Goal: Use online tool/utility: Utilize a website feature to perform a specific function

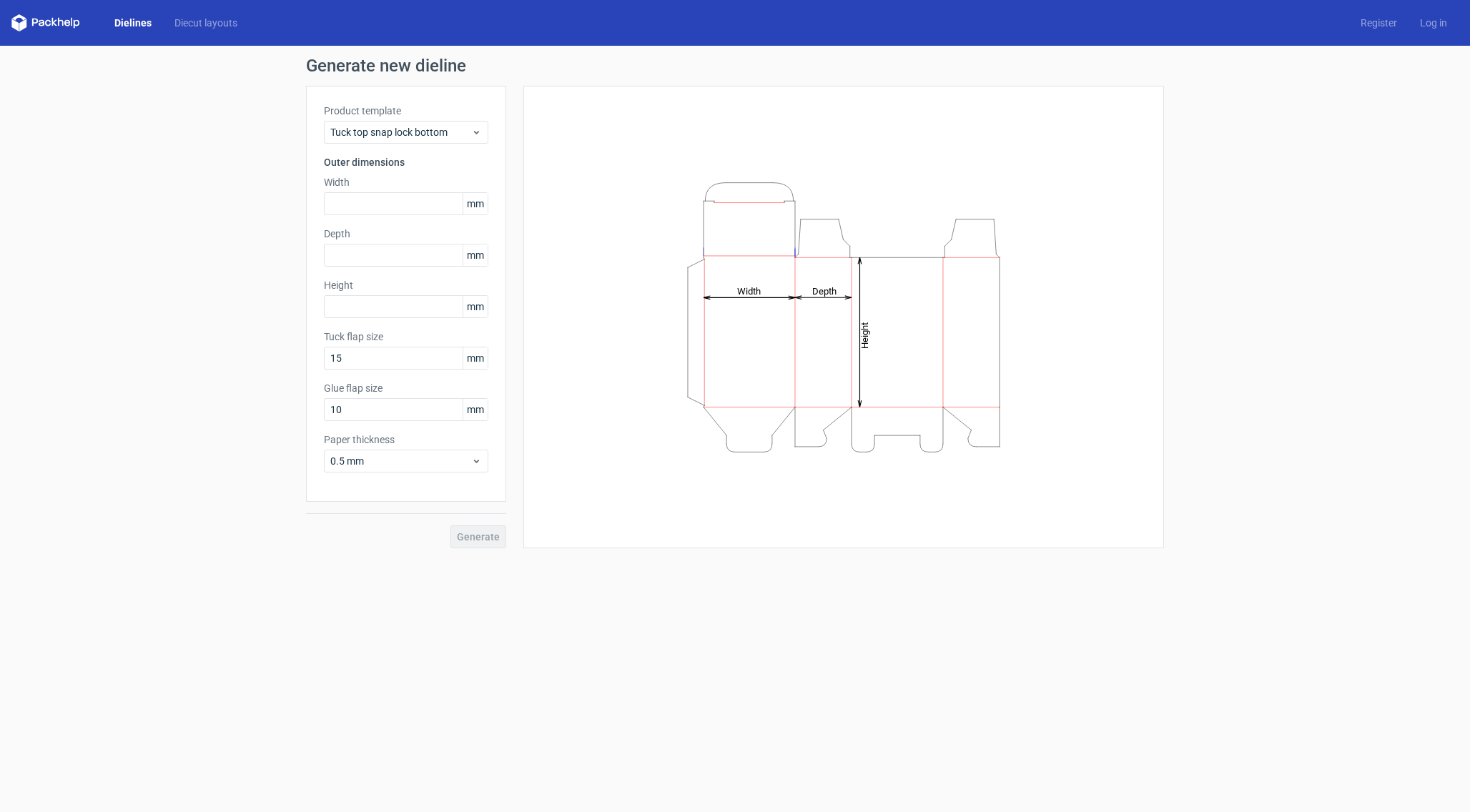
click at [745, 287] on tspan "Width" at bounding box center [748, 290] width 24 height 10
click at [388, 132] on span "Tuck top snap lock bottom" at bounding box center [400, 132] width 141 height 14
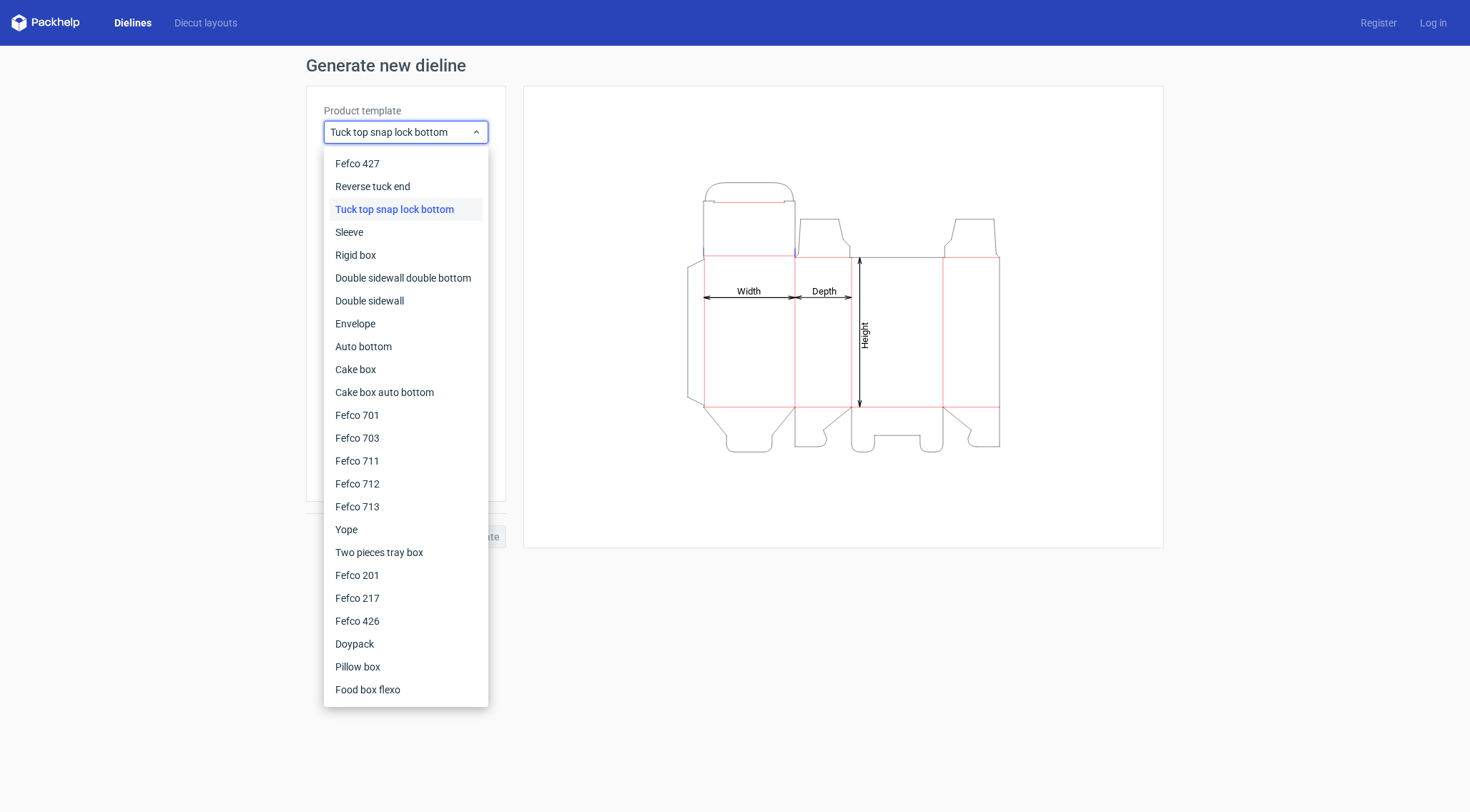
click at [413, 207] on div "Tuck top snap lock bottom" at bounding box center [406, 209] width 153 height 23
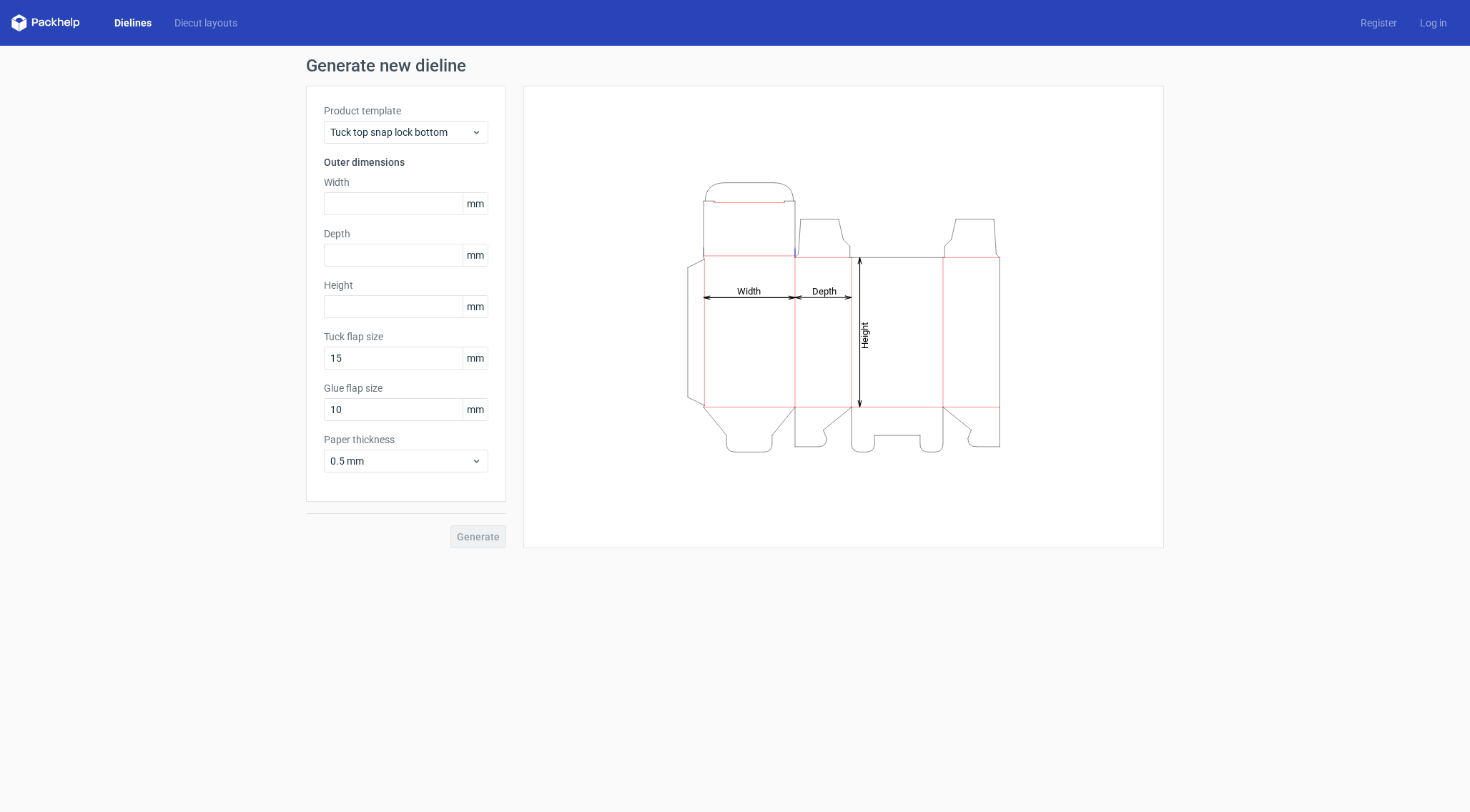
drag, startPoint x: 833, startPoint y: 298, endPoint x: 679, endPoint y: 286, distance: 154.5
click at [831, 296] on icon "Height Depth Width" at bounding box center [843, 318] width 429 height 286
click at [381, 205] on input "text" at bounding box center [406, 203] width 164 height 23
click at [379, 255] on input "text" at bounding box center [406, 255] width 164 height 23
click at [375, 362] on input "15" at bounding box center [406, 358] width 164 height 23
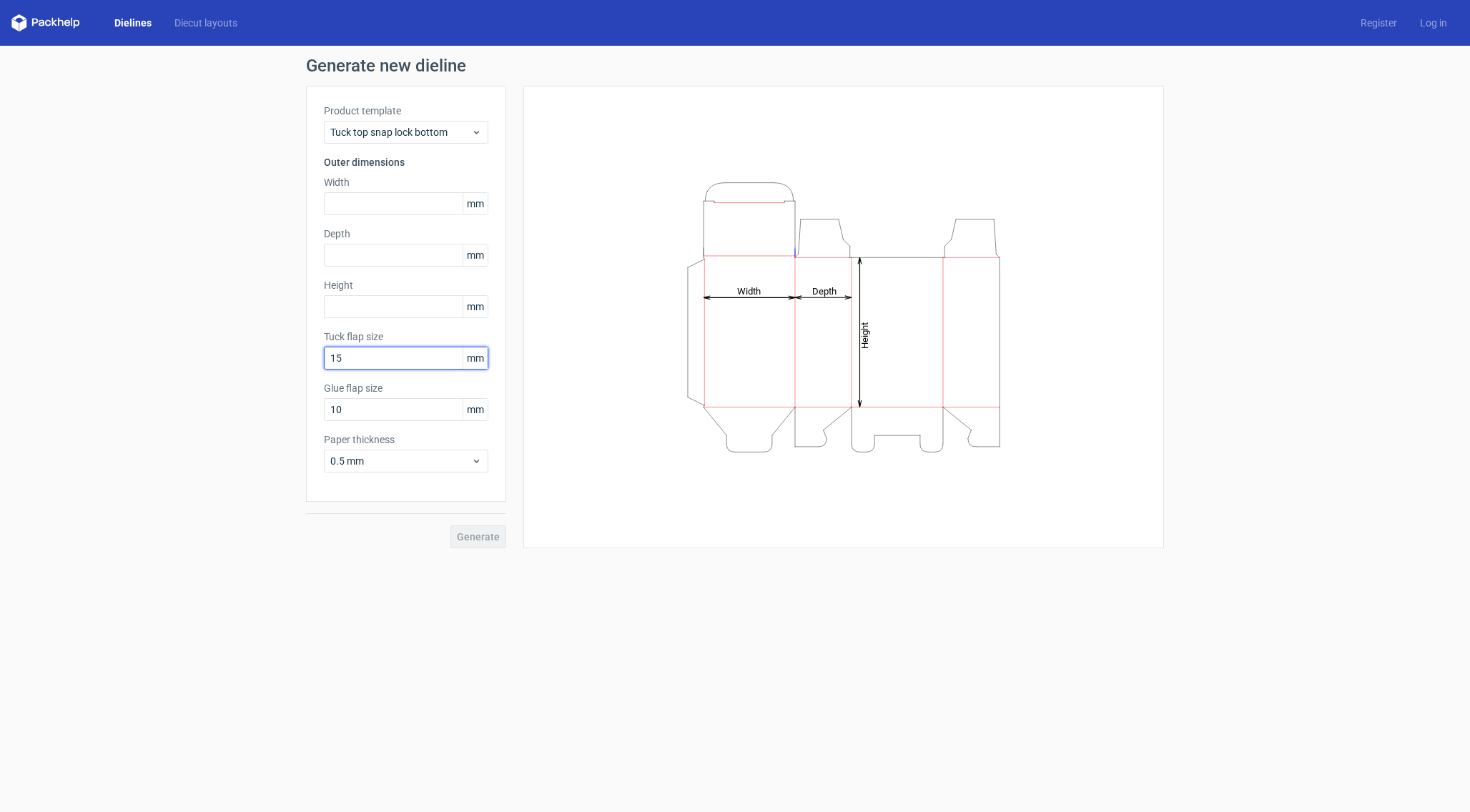
click at [375, 362] on input "15" at bounding box center [406, 358] width 164 height 23
click at [357, 404] on input "10" at bounding box center [406, 410] width 164 height 23
click at [358, 406] on input "10" at bounding box center [406, 410] width 164 height 23
click at [362, 408] on input "10" at bounding box center [406, 410] width 164 height 23
drag, startPoint x: 362, startPoint y: 408, endPoint x: 363, endPoint y: 435, distance: 27.0
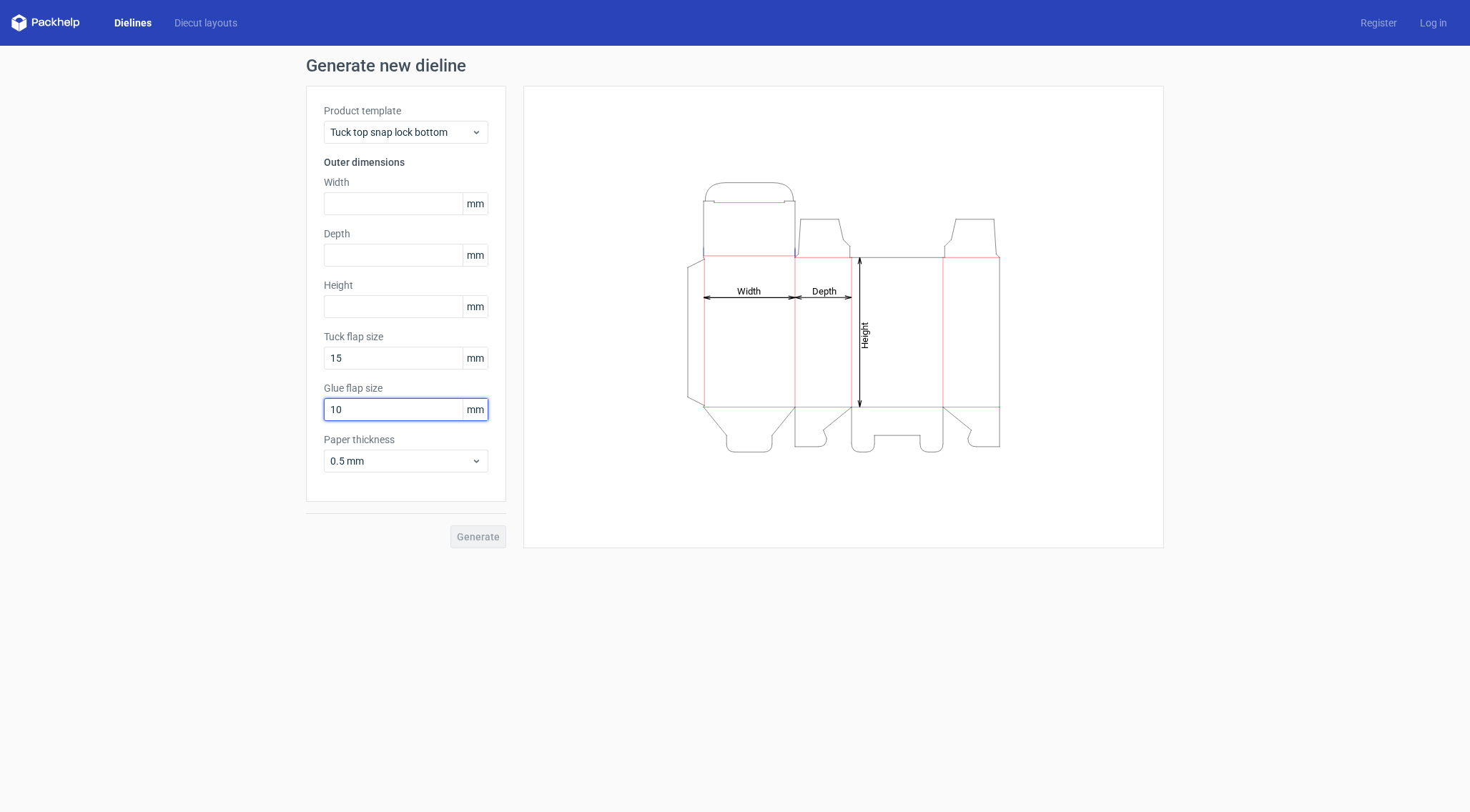
click at [362, 408] on input "10" at bounding box center [406, 410] width 164 height 23
click at [368, 457] on span "0.5 mm" at bounding box center [400, 461] width 141 height 14
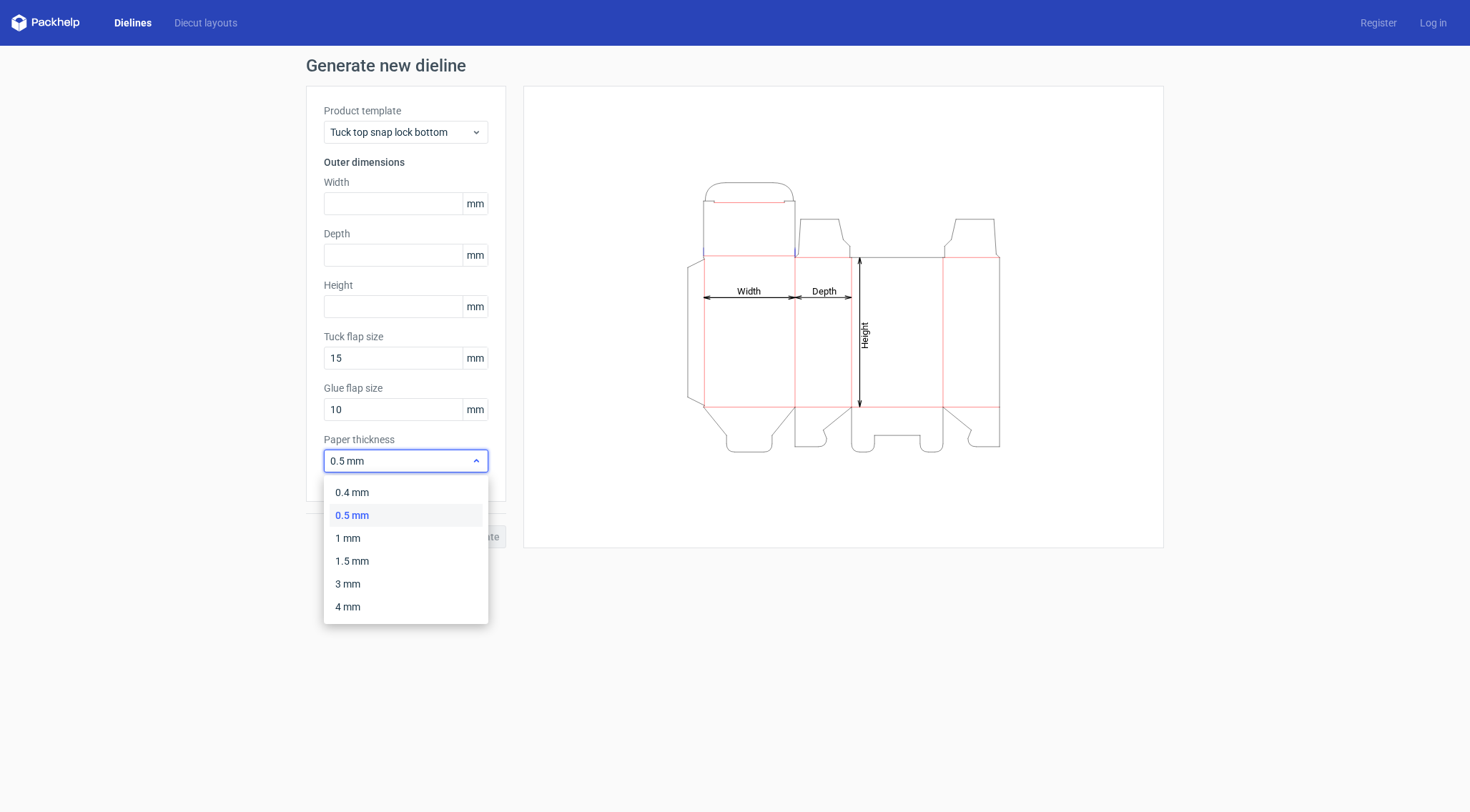
click at [368, 457] on span "0.5 mm" at bounding box center [400, 461] width 141 height 14
click at [359, 192] on div "Width mm" at bounding box center [406, 195] width 164 height 40
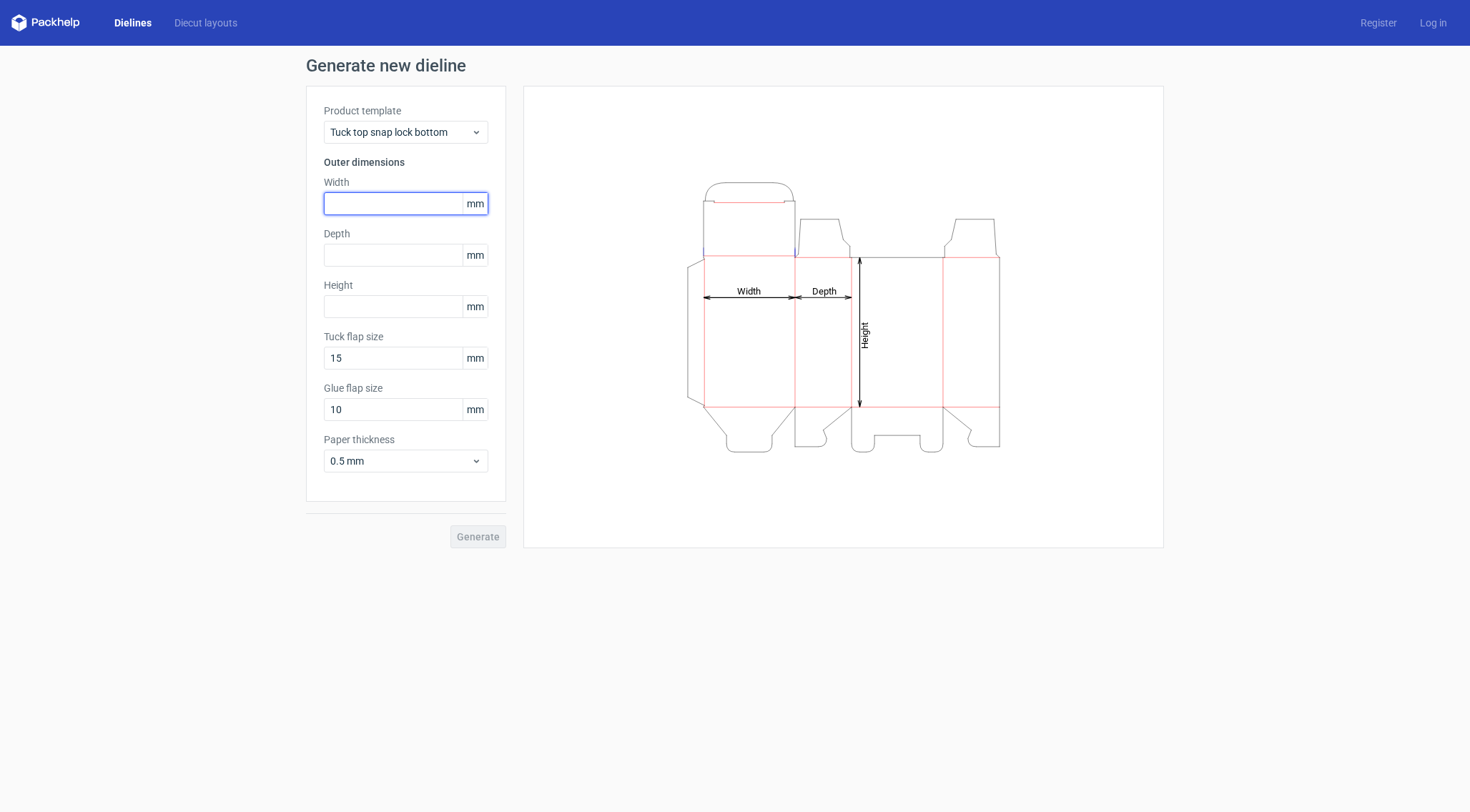
click at [358, 203] on input "text" at bounding box center [406, 203] width 164 height 23
type input "113"
click at [358, 257] on input "text" at bounding box center [406, 255] width 164 height 23
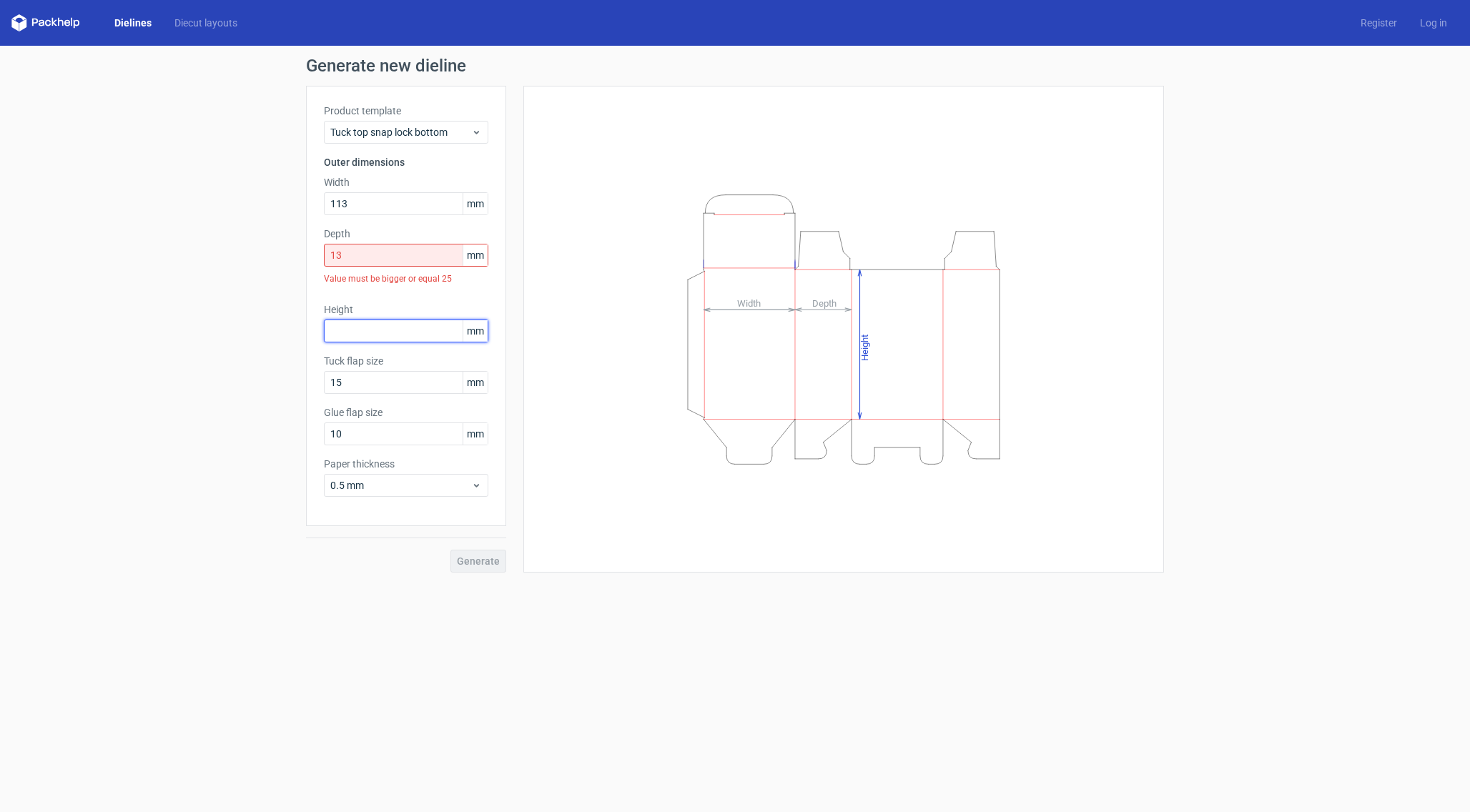
click at [352, 299] on div "Product template Tuck top snap lock bottom Outer dimensions Width 113 mm Depth …" at bounding box center [406, 305] width 201 height 440
click at [382, 252] on input "13" at bounding box center [406, 255] width 164 height 23
click at [359, 307] on div "Height mm" at bounding box center [406, 322] width 164 height 40
click at [374, 258] on input "15" at bounding box center [406, 255] width 164 height 23
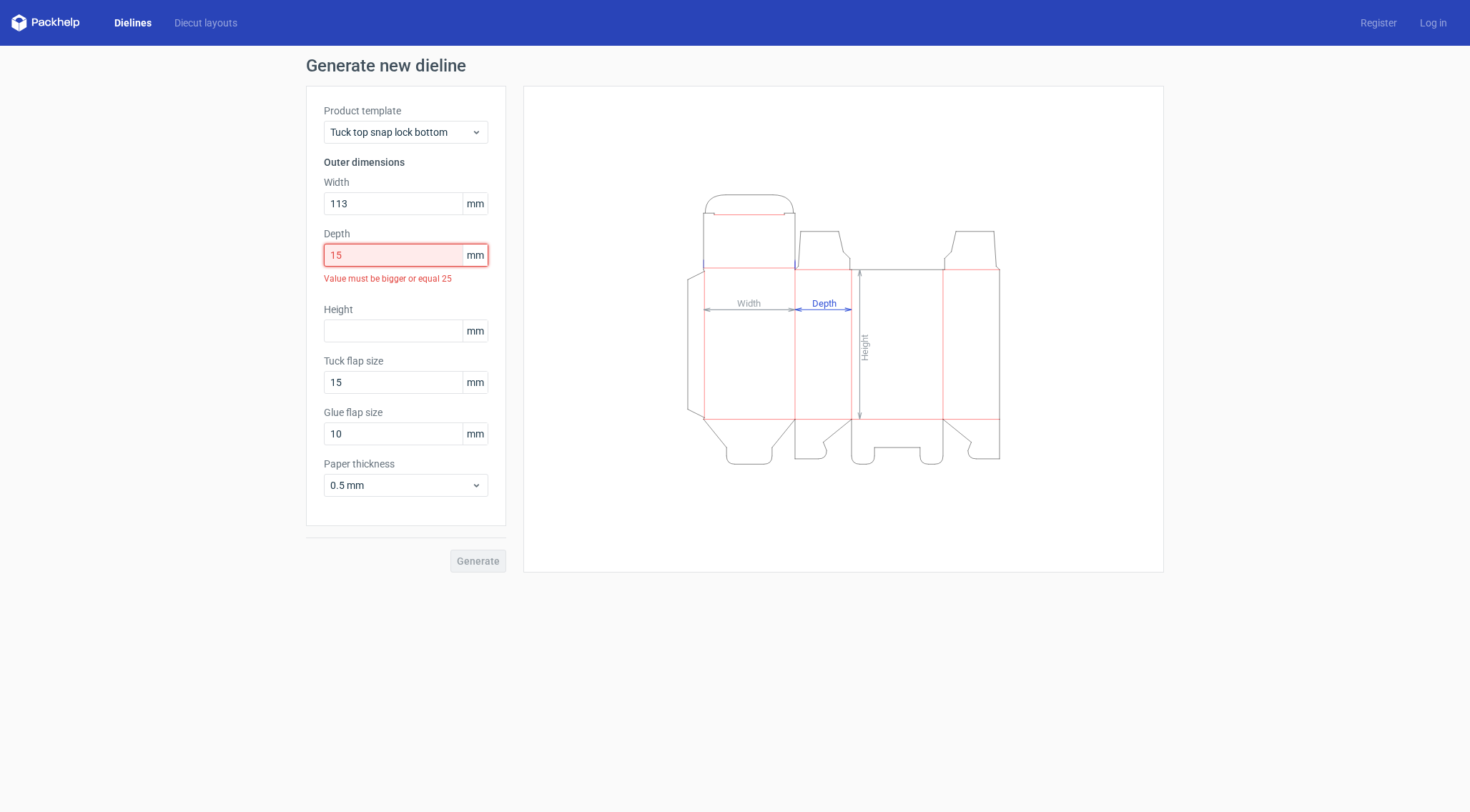
click at [374, 258] on input "15" at bounding box center [406, 255] width 164 height 23
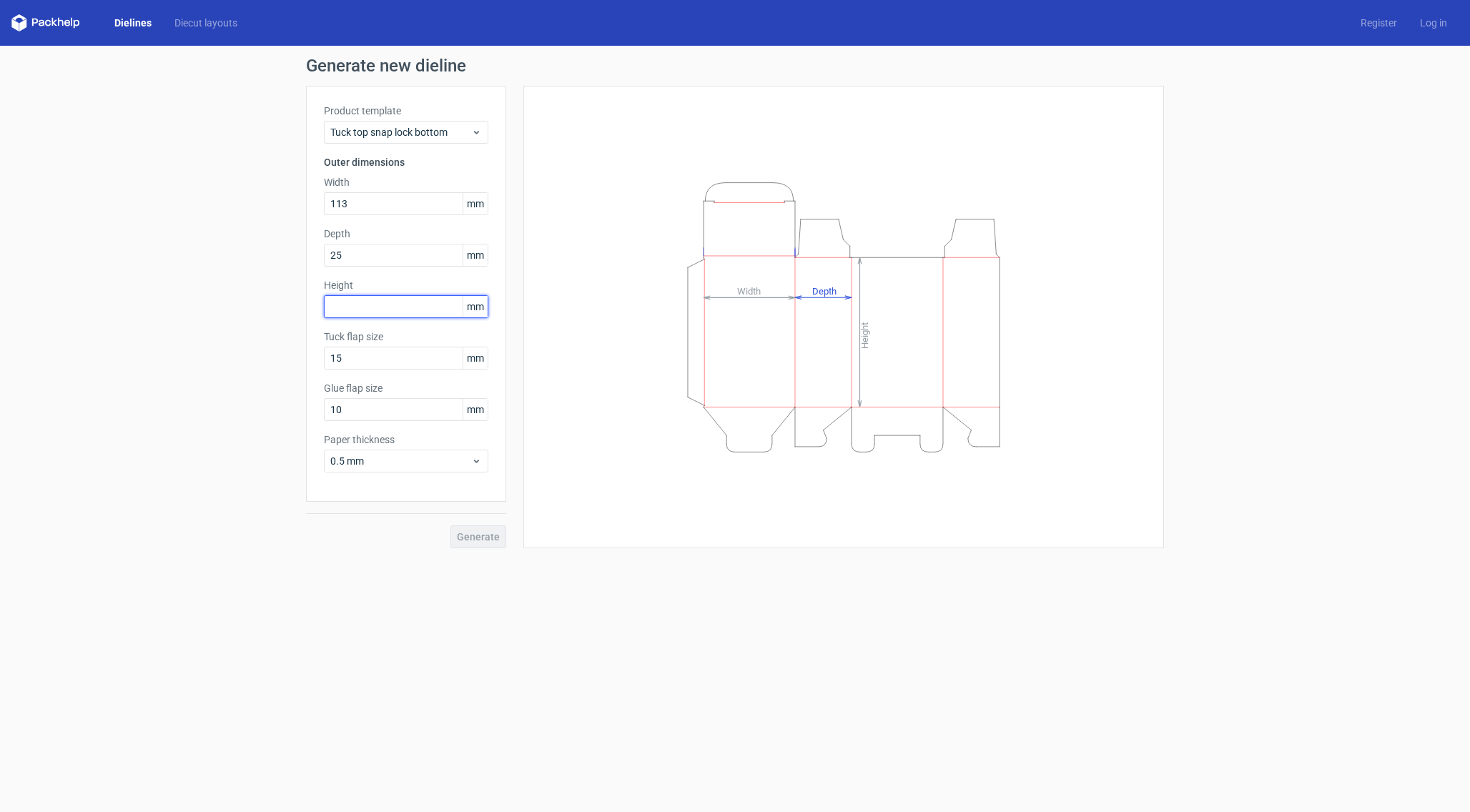
click at [354, 301] on input "text" at bounding box center [406, 307] width 164 height 23
click at [362, 247] on input "25" at bounding box center [406, 255] width 164 height 23
type input "7"
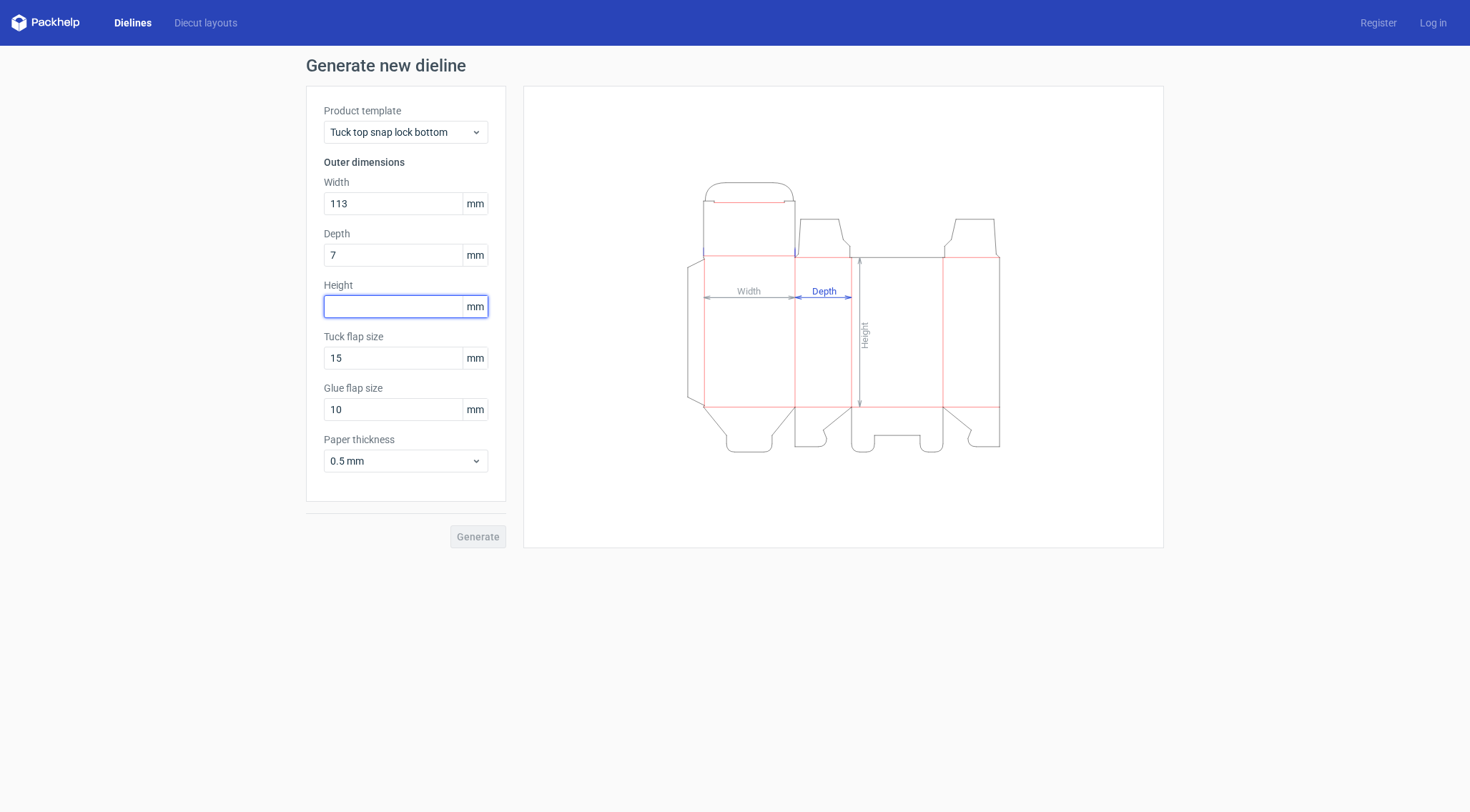
click at [364, 313] on div "Height mm" at bounding box center [406, 299] width 164 height 40
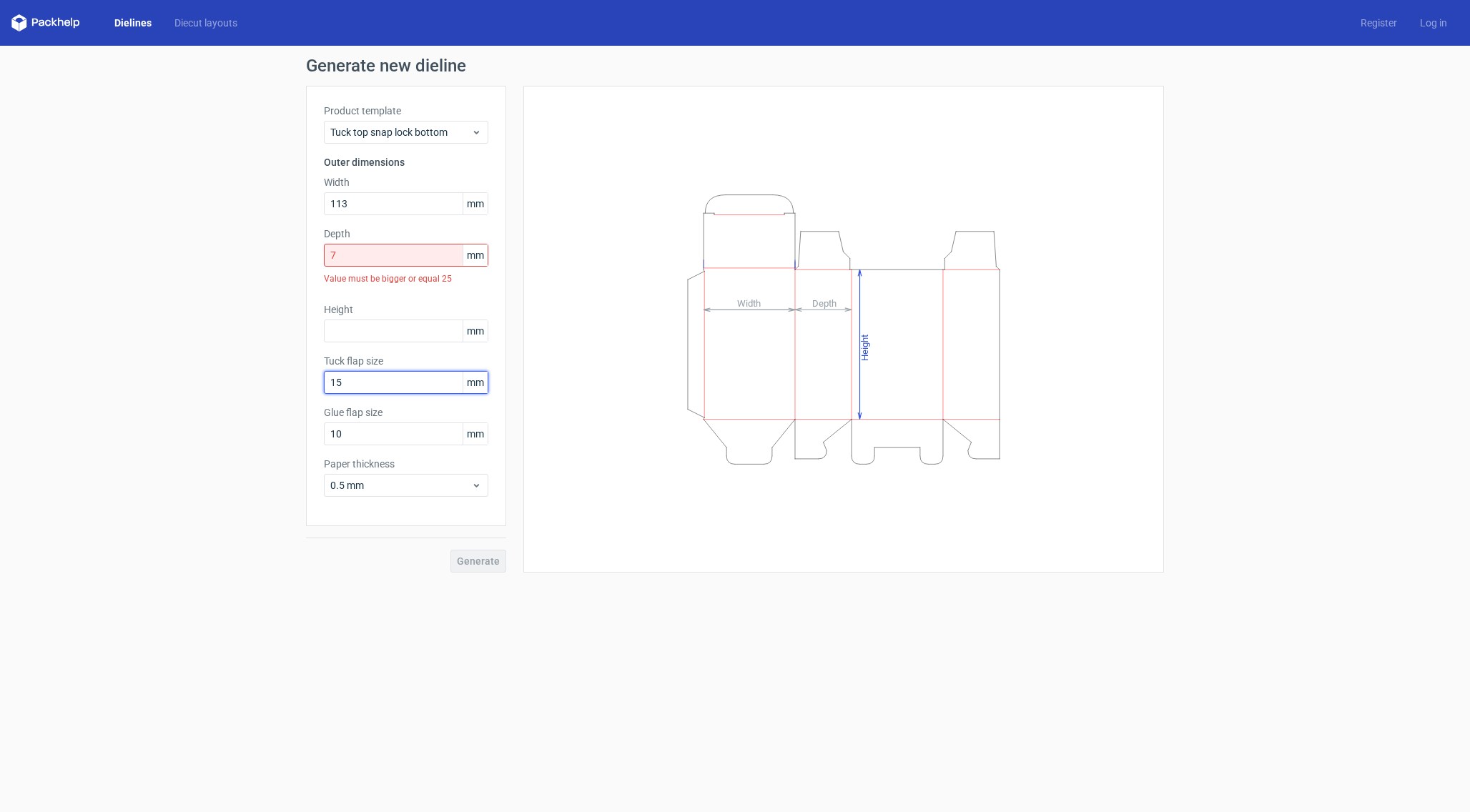
click at [378, 377] on input "15" at bounding box center [406, 382] width 164 height 23
click at [383, 336] on input "text" at bounding box center [406, 331] width 164 height 23
type input "200"
click at [366, 385] on input "15" at bounding box center [406, 382] width 164 height 23
click at [394, 262] on input "7" at bounding box center [406, 255] width 164 height 23
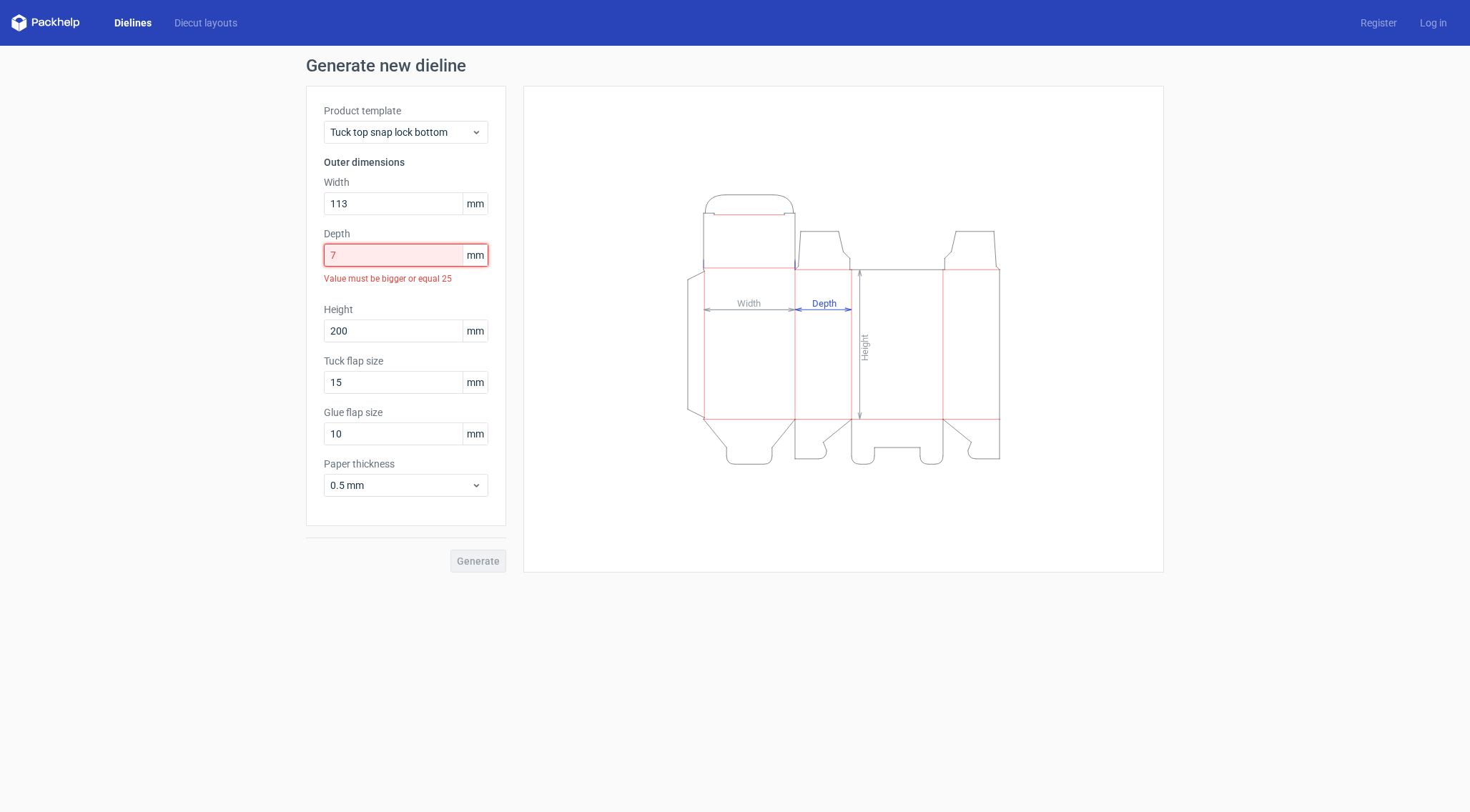
click at [394, 262] on input "7" at bounding box center [406, 255] width 164 height 23
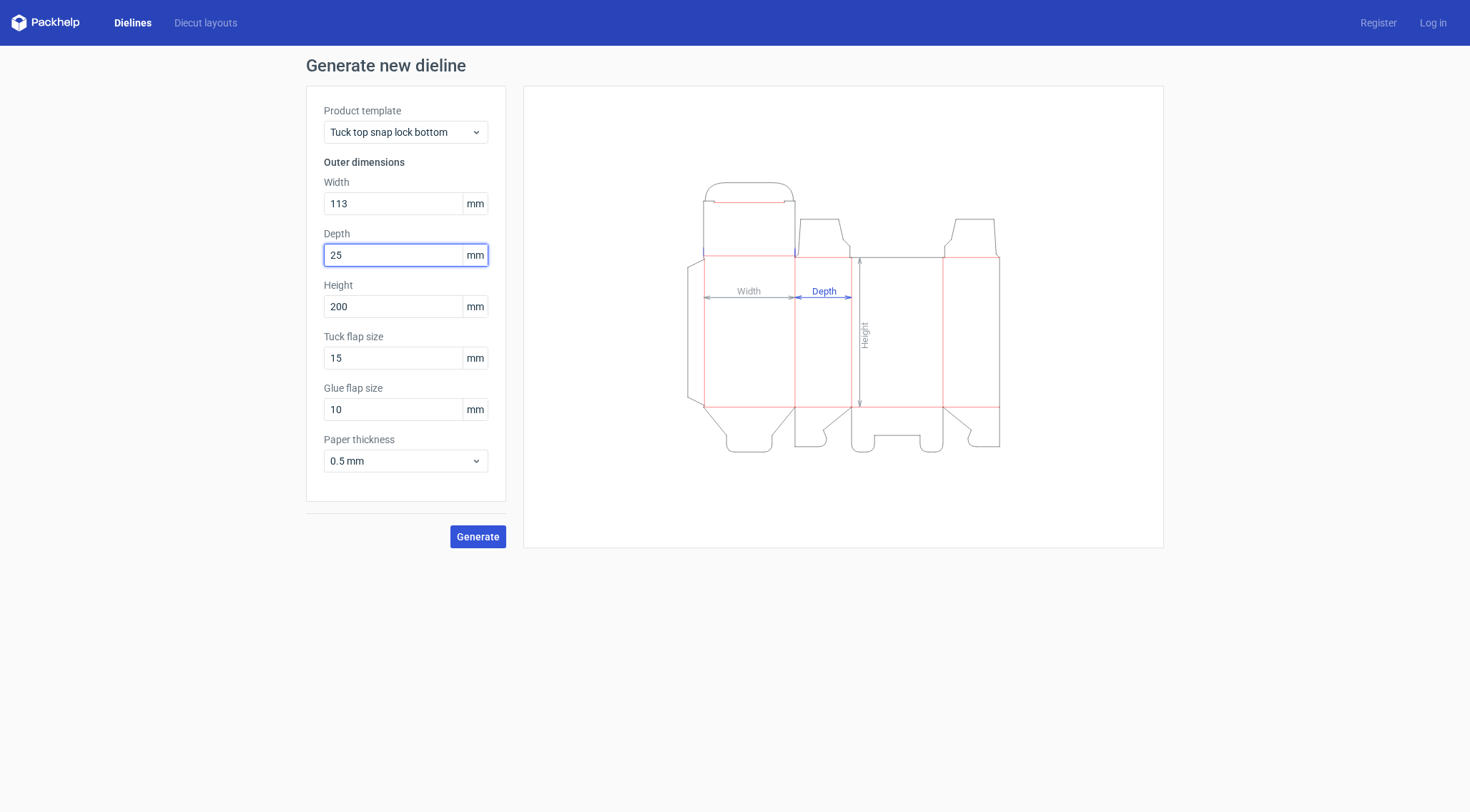
type input "25"
click at [481, 532] on span "Generate" at bounding box center [478, 537] width 43 height 10
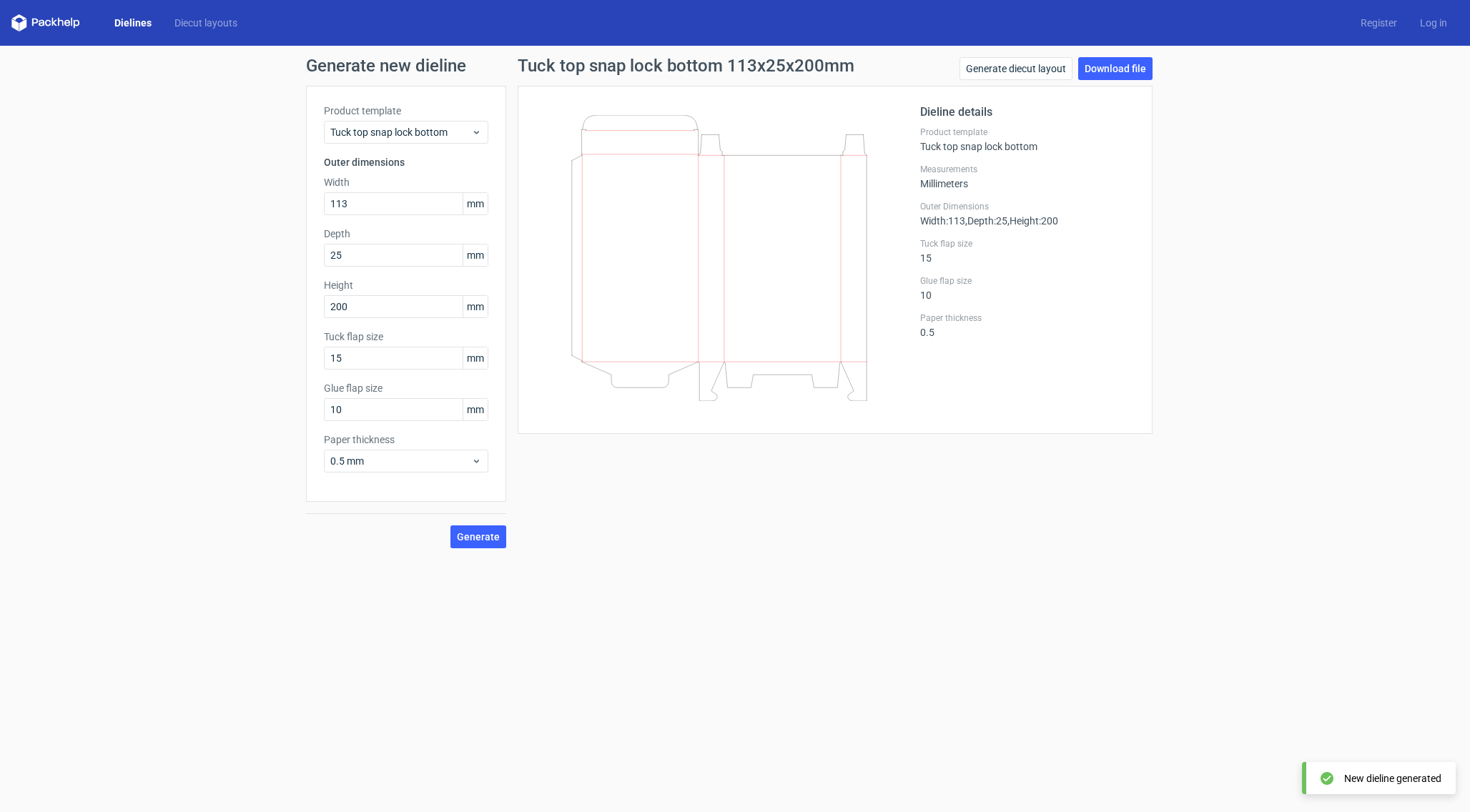
click at [480, 209] on span "mm" at bounding box center [475, 203] width 25 height 22
click at [477, 201] on span "mm" at bounding box center [475, 203] width 25 height 22
click at [477, 202] on span "mm" at bounding box center [475, 203] width 25 height 22
click at [990, 68] on link "Generate diecut layout" at bounding box center [1015, 68] width 113 height 23
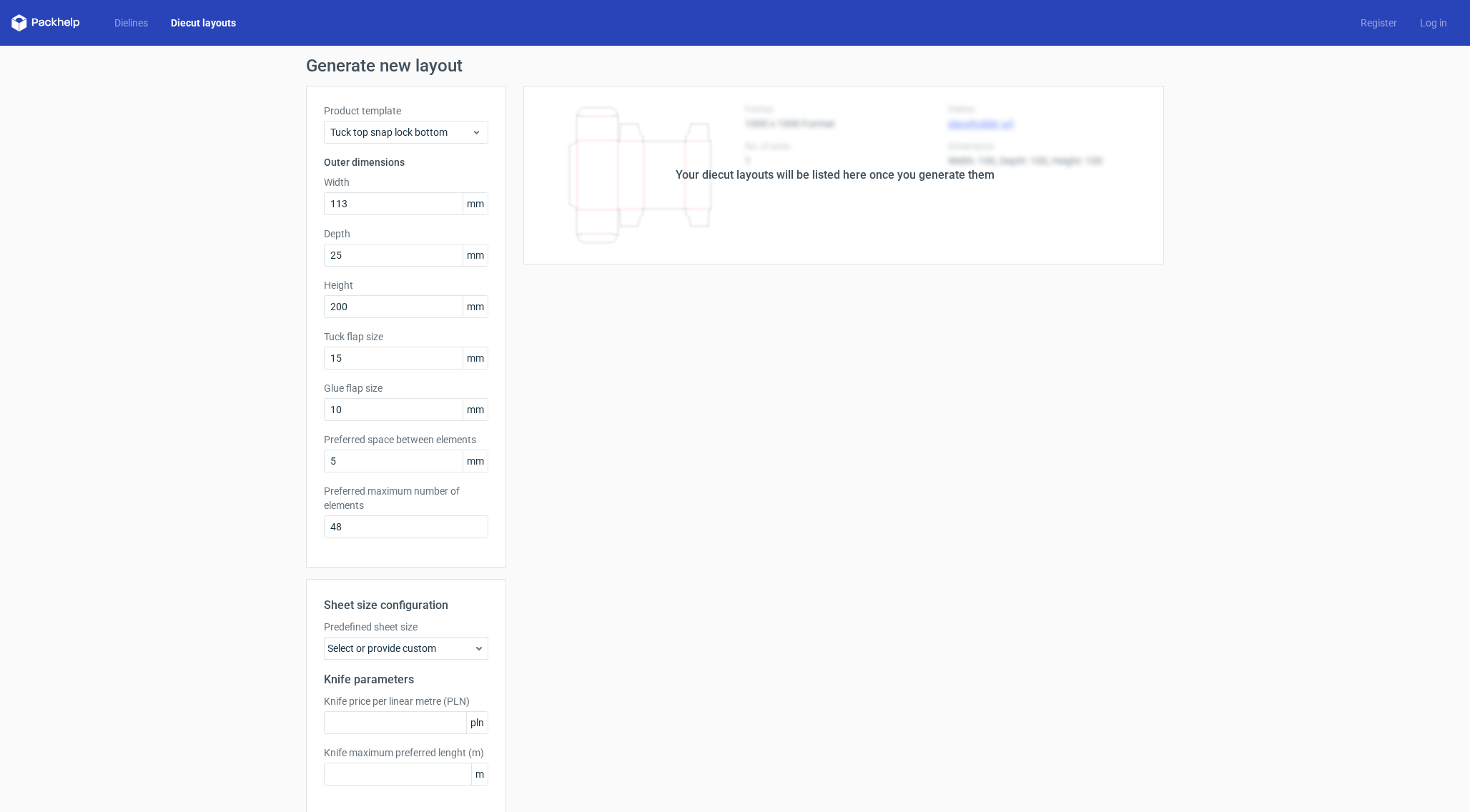
scroll to position [61, 0]
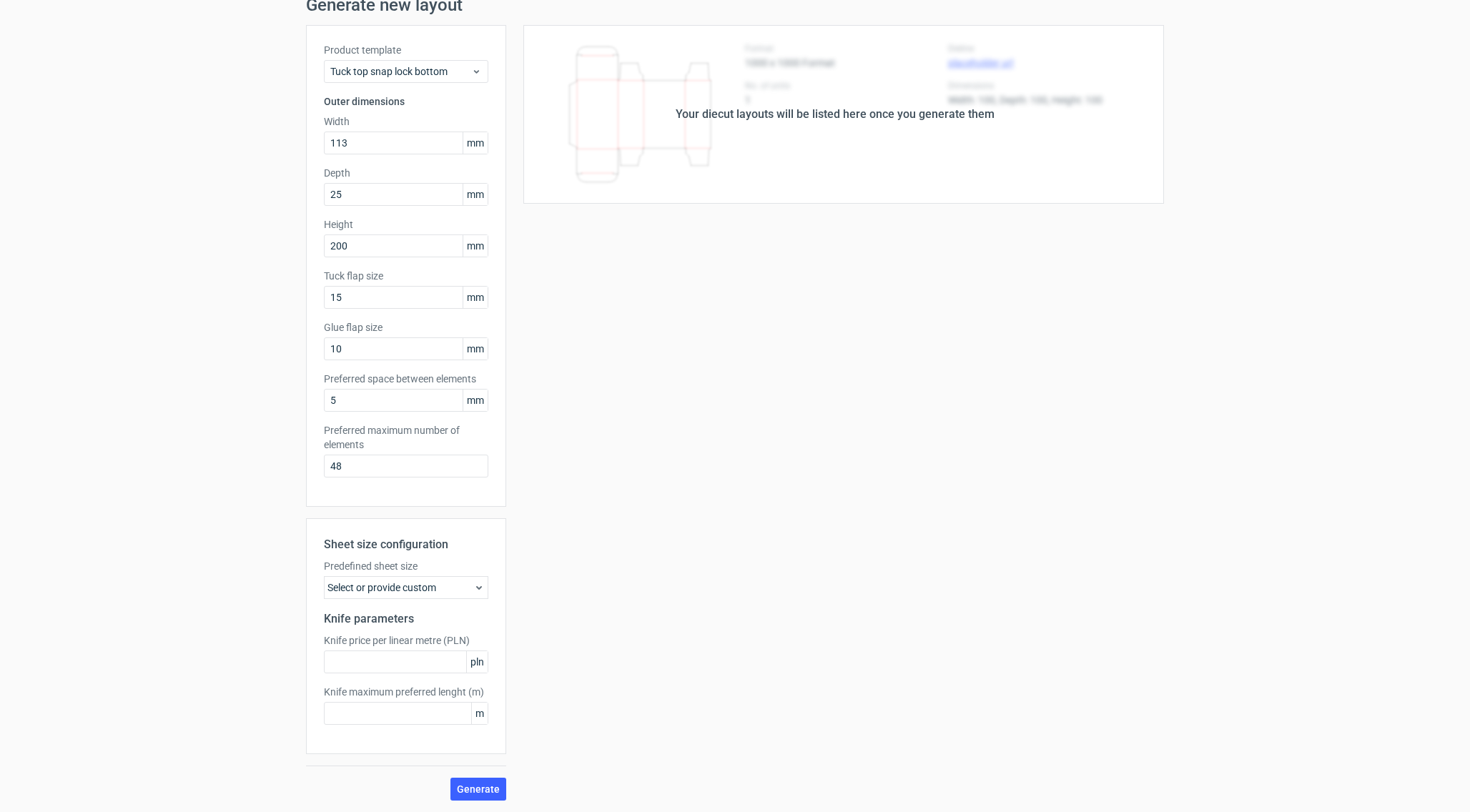
click at [453, 584] on div "Select or provide custom" at bounding box center [406, 588] width 164 height 23
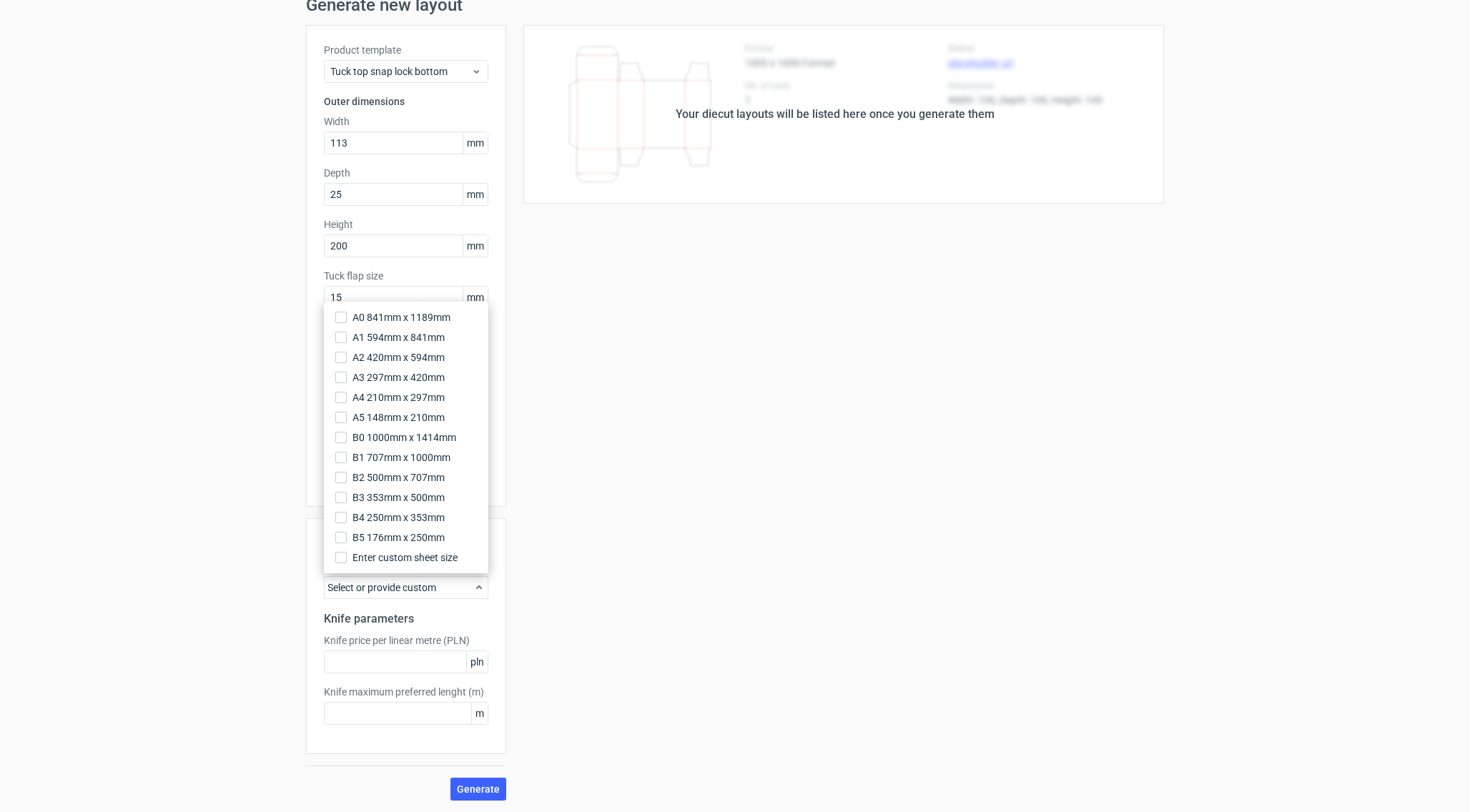
click at [602, 514] on div "Your diecut layouts will be listed here once you generate them Height Depth Wid…" at bounding box center [835, 413] width 658 height 776
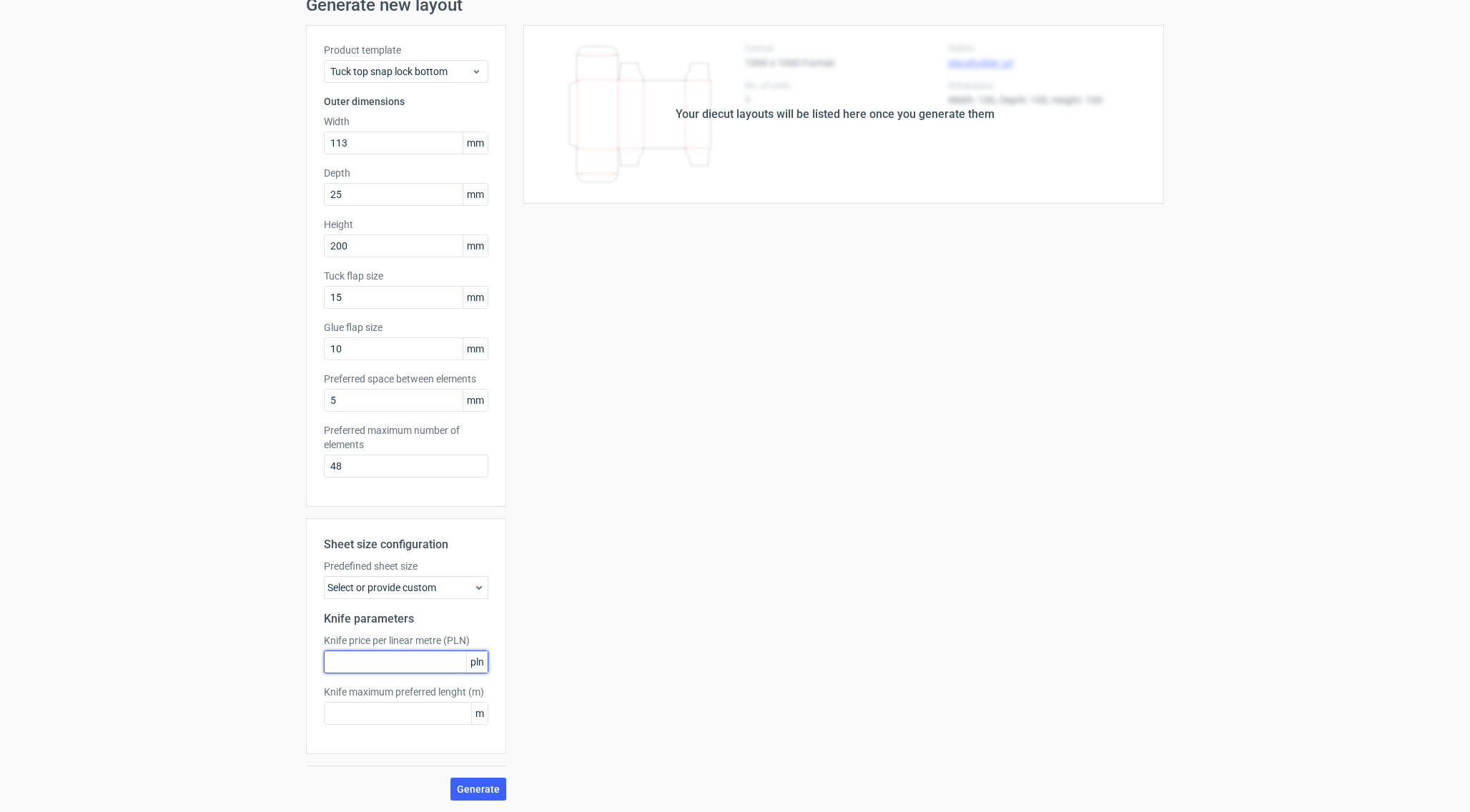
click at [448, 656] on input "text" at bounding box center [406, 662] width 164 height 23
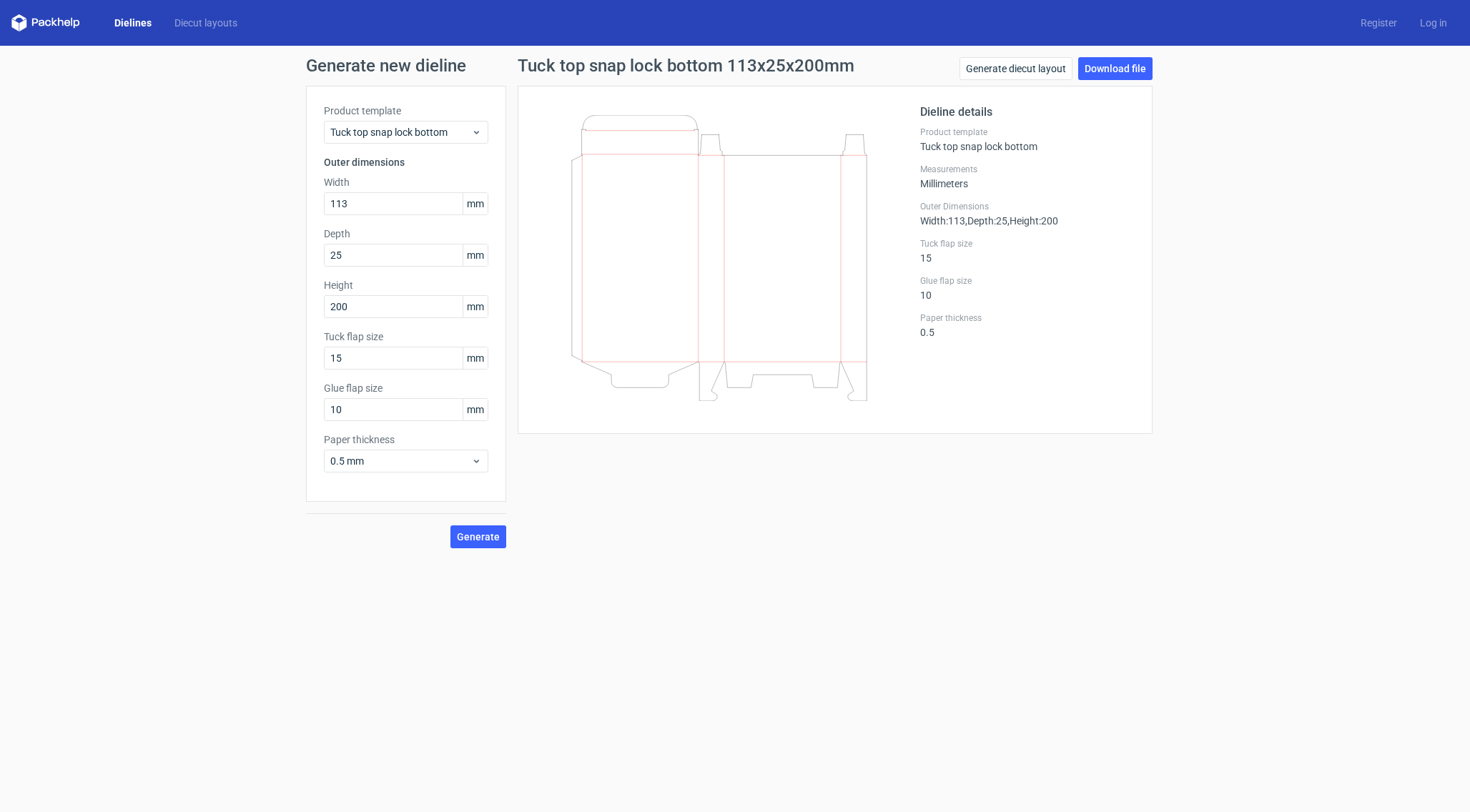
click at [137, 19] on link "Dielines" at bounding box center [132, 23] width 60 height 14
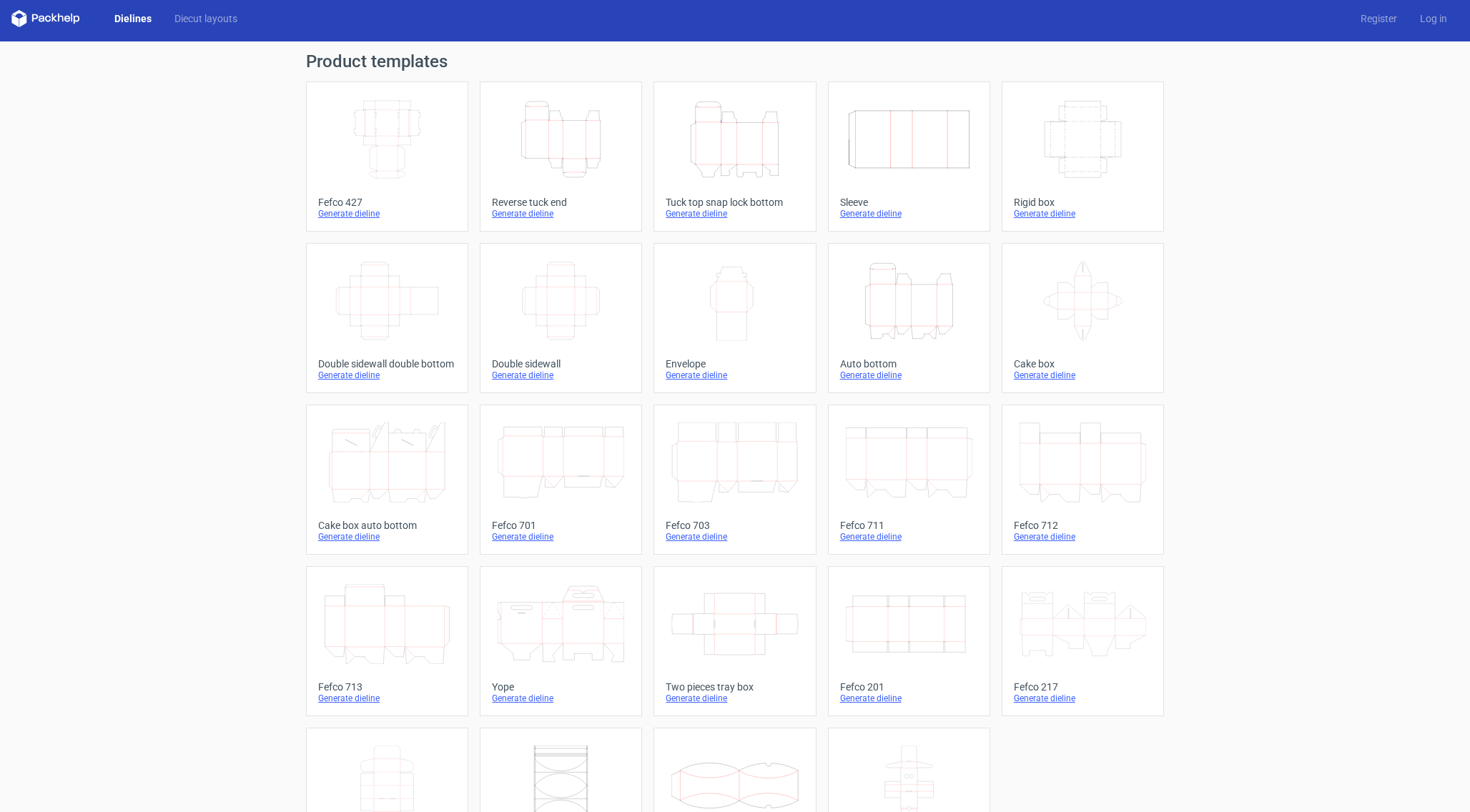
scroll to position [82, 0]
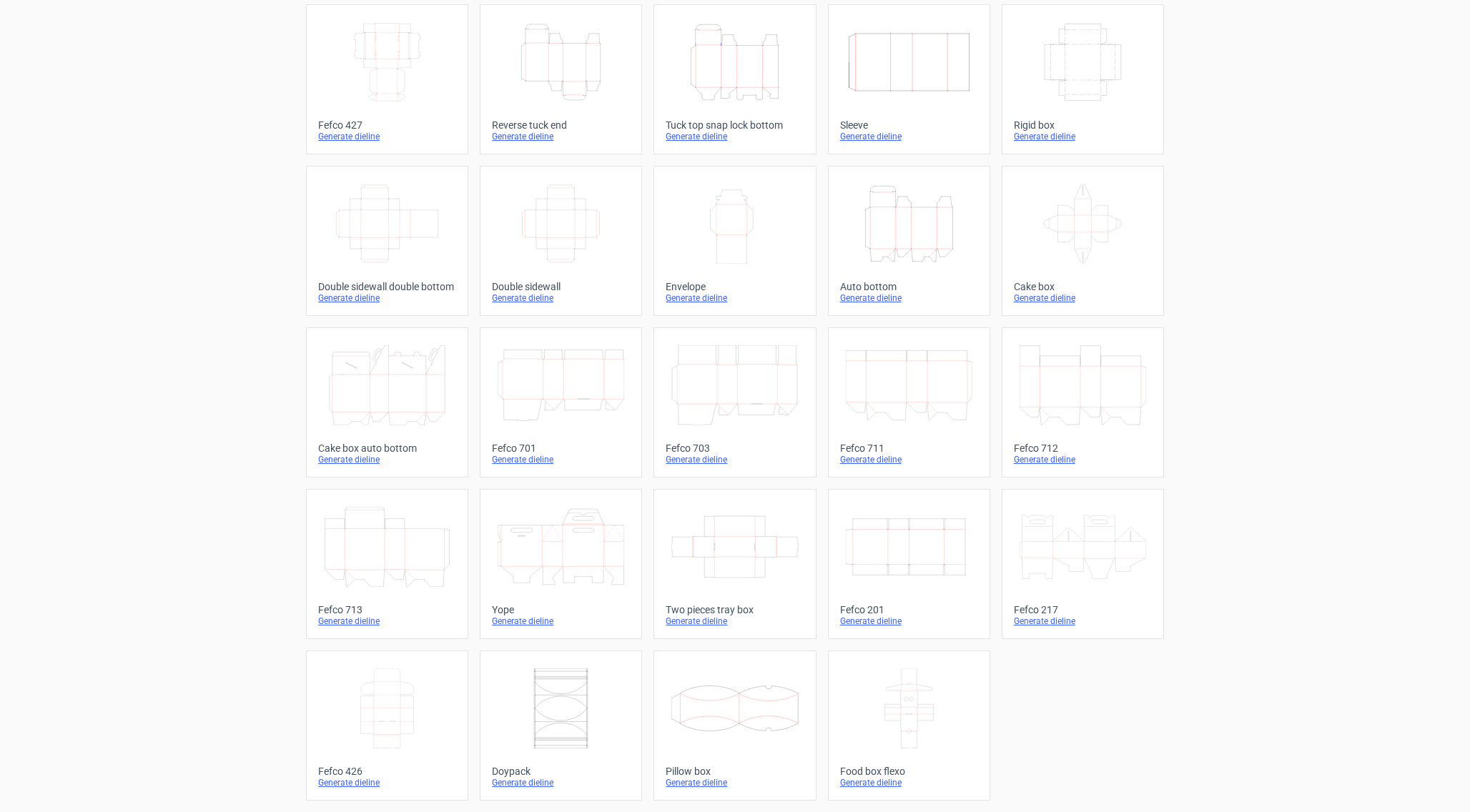
click at [738, 547] on icon at bounding box center [734, 547] width 126 height 80
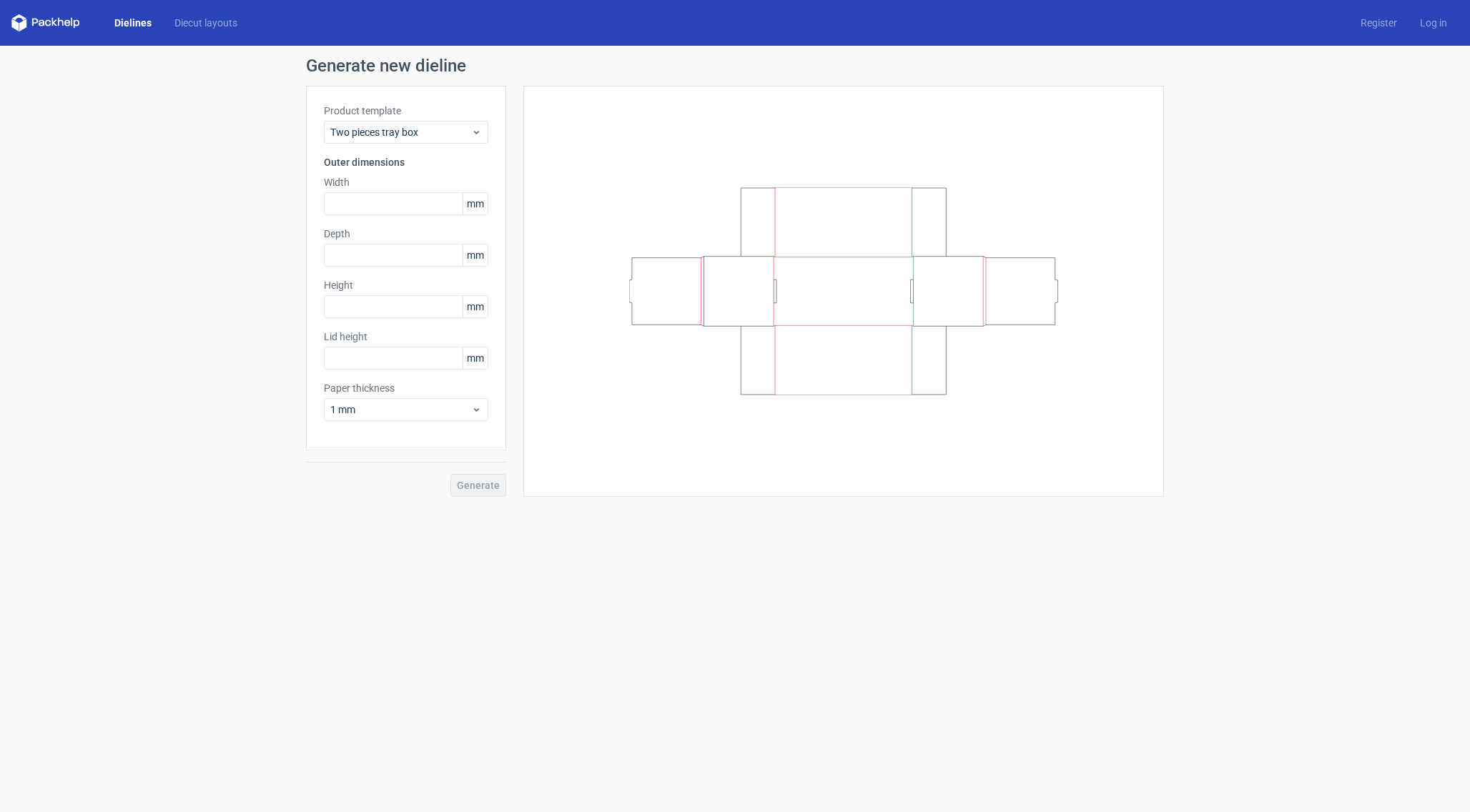
click at [938, 327] on icon at bounding box center [843, 291] width 429 height 208
